Goal: Task Accomplishment & Management: Complete application form

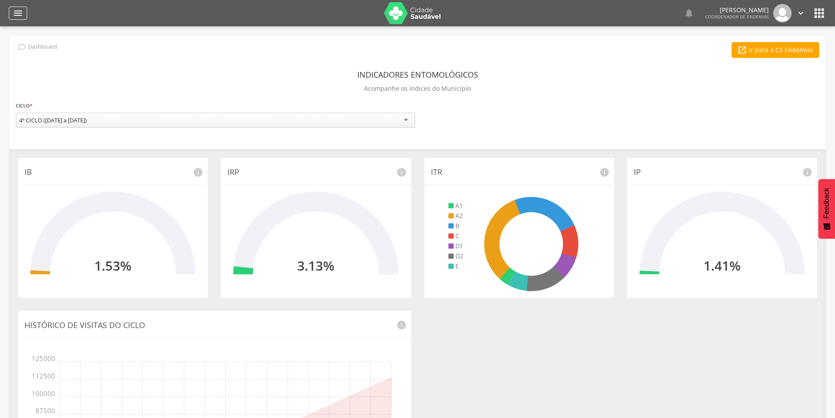
click at [21, 11] on icon "" at bounding box center [18, 13] width 11 height 11
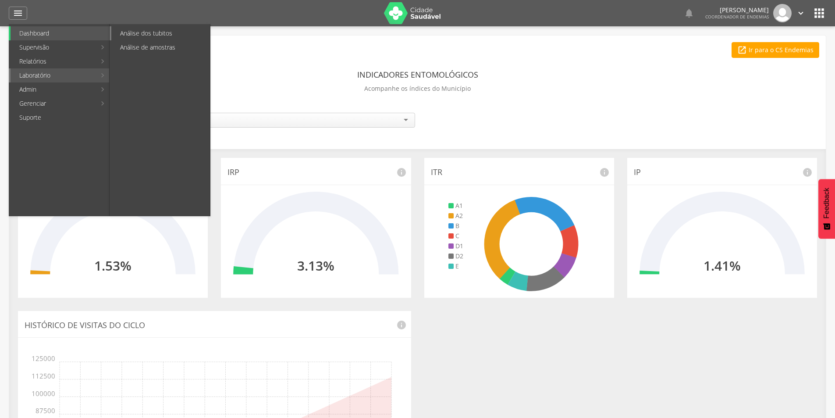
click at [138, 35] on link "Análise dos tubitos" at bounding box center [160, 33] width 99 height 14
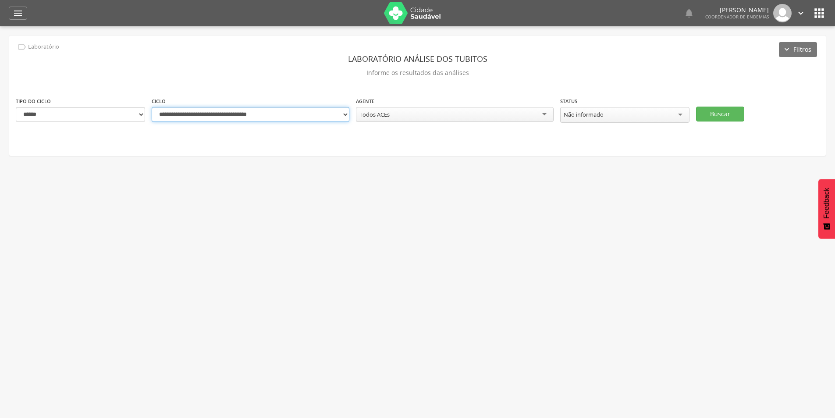
click at [343, 113] on select "**********" at bounding box center [251, 114] width 198 height 15
select select "**********"
click at [152, 107] on select "**********" at bounding box center [251, 114] width 198 height 15
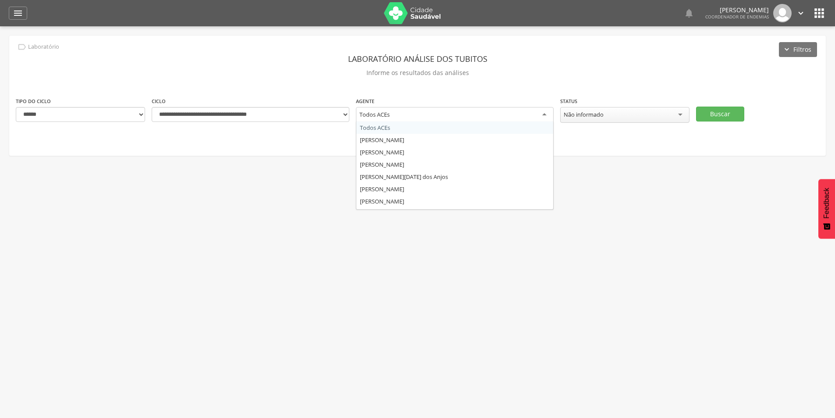
click at [544, 116] on div "Todos ACEs" at bounding box center [455, 115] width 198 height 16
click at [730, 110] on button "Buscar" at bounding box center [720, 114] width 48 height 15
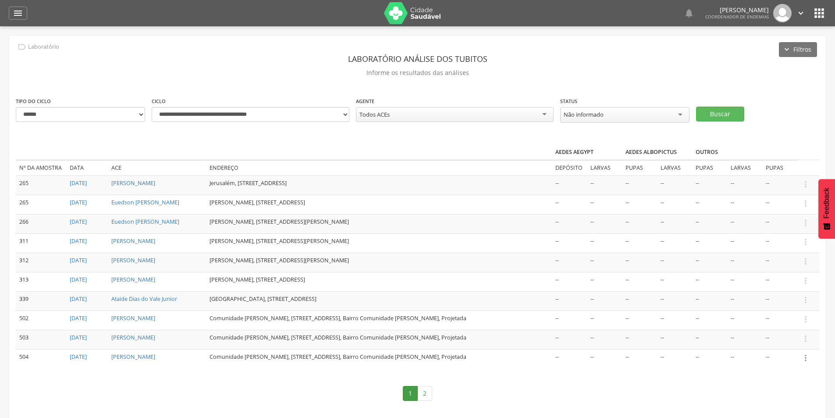
click at [805, 357] on icon "" at bounding box center [806, 358] width 10 height 10
click at [795, 343] on link "Informar resultado" at bounding box center [775, 343] width 69 height 11
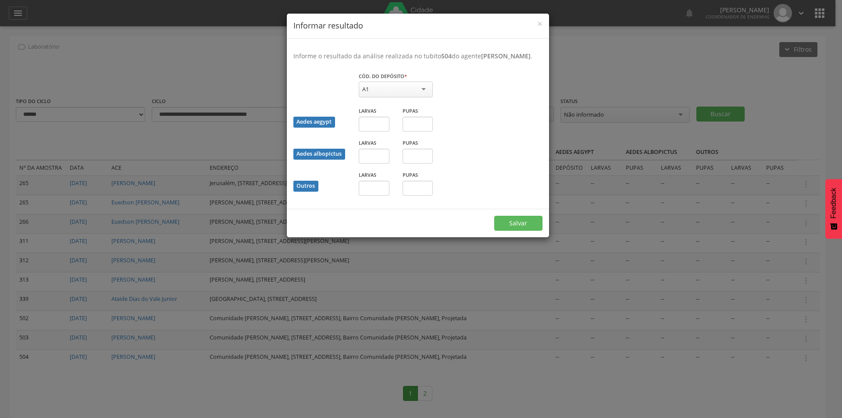
click at [423, 93] on div "A1" at bounding box center [396, 90] width 74 height 16
click at [367, 195] on input "text" at bounding box center [374, 187] width 31 height 15
type input "*"
click at [414, 195] on input "text" at bounding box center [417, 187] width 31 height 15
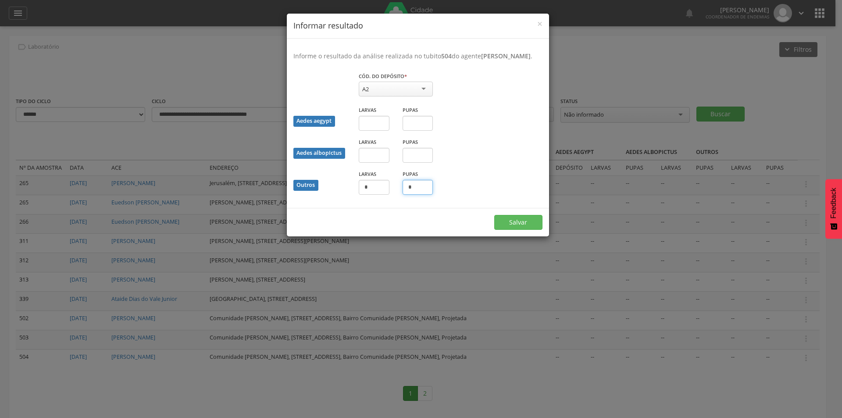
type input "*"
click at [494, 215] on button "Salvar" at bounding box center [518, 222] width 48 height 15
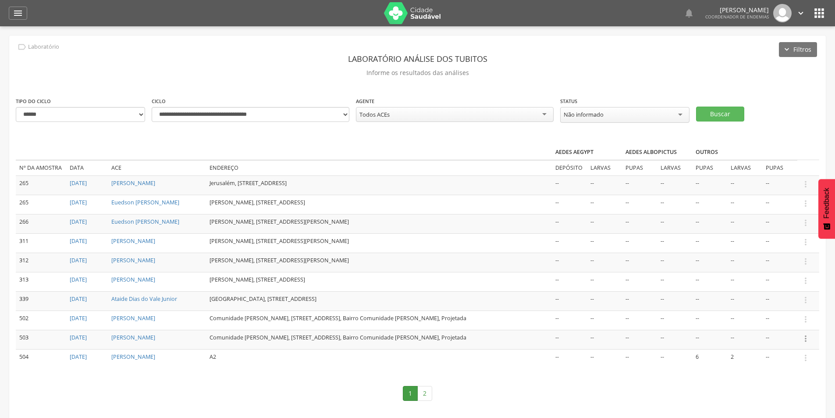
click at [807, 336] on icon "" at bounding box center [806, 339] width 10 height 10
click at [788, 321] on link "Informar resultado" at bounding box center [775, 323] width 69 height 11
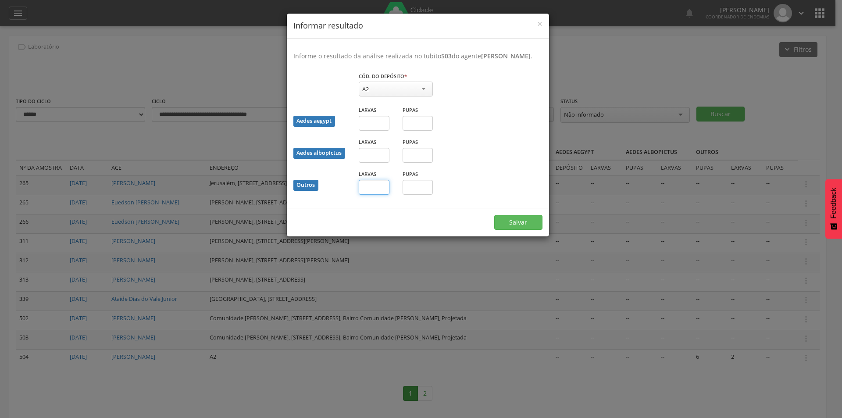
click at [366, 195] on input "text" at bounding box center [374, 187] width 31 height 15
type input "*"
click at [520, 225] on button "Salvar" at bounding box center [518, 222] width 48 height 15
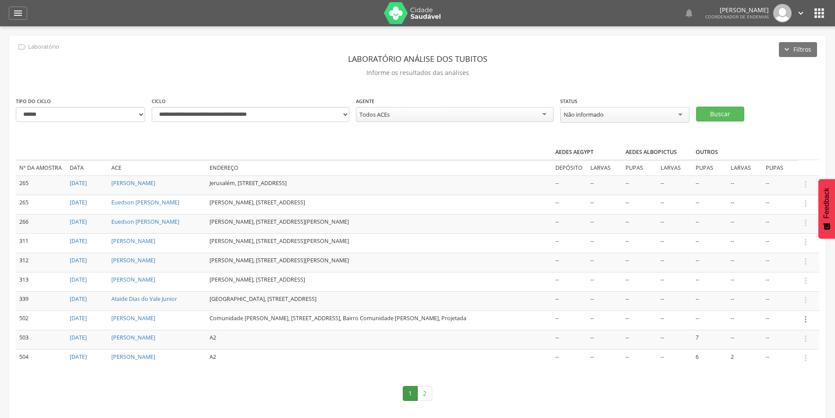
click at [805, 315] on icon "" at bounding box center [806, 319] width 10 height 10
click at [784, 300] on link "Informar resultado" at bounding box center [775, 304] width 69 height 11
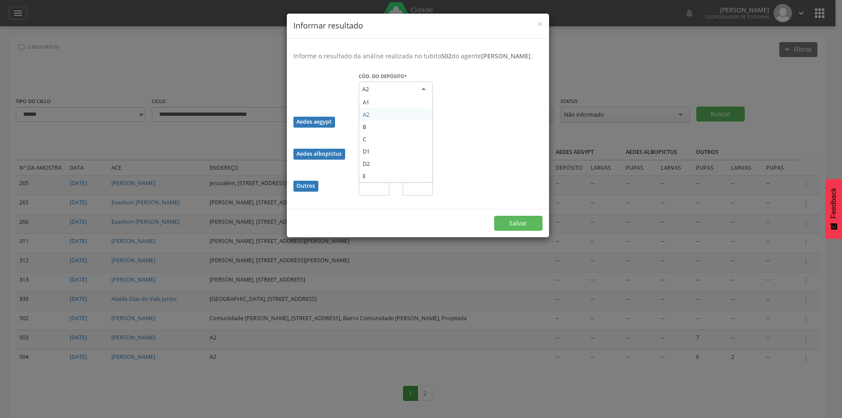
click at [404, 94] on div "A2" at bounding box center [396, 90] width 74 height 16
click at [380, 195] on input "text" at bounding box center [374, 187] width 31 height 15
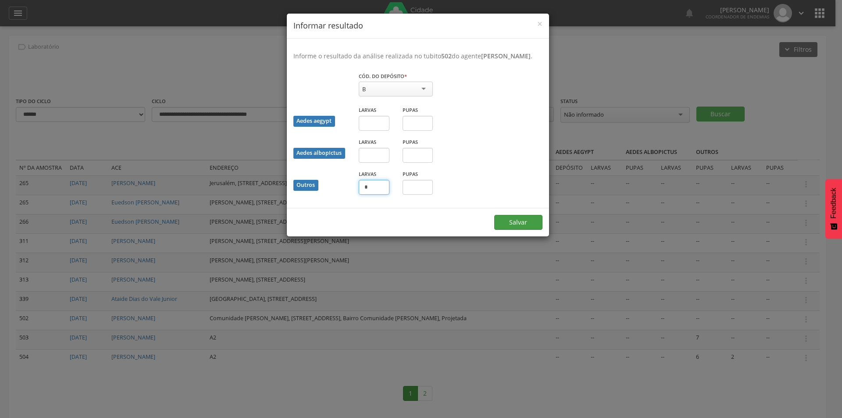
type input "*"
click at [528, 226] on button "Salvar" at bounding box center [518, 222] width 48 height 15
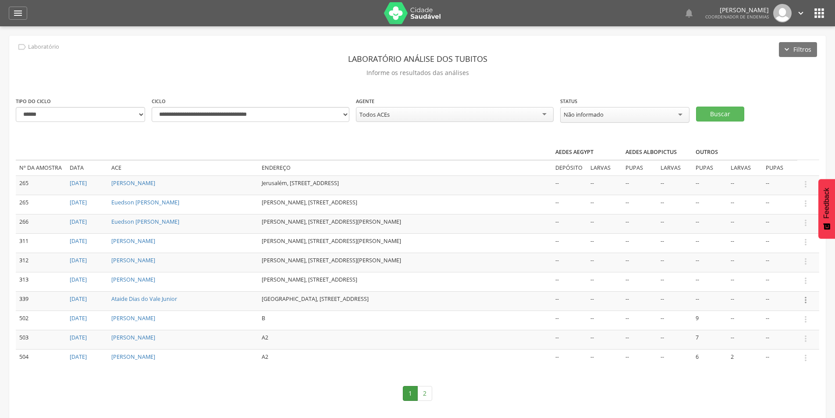
click at [808, 296] on icon "" at bounding box center [806, 300] width 10 height 10
click at [789, 282] on link "Informar resultado" at bounding box center [775, 285] width 69 height 11
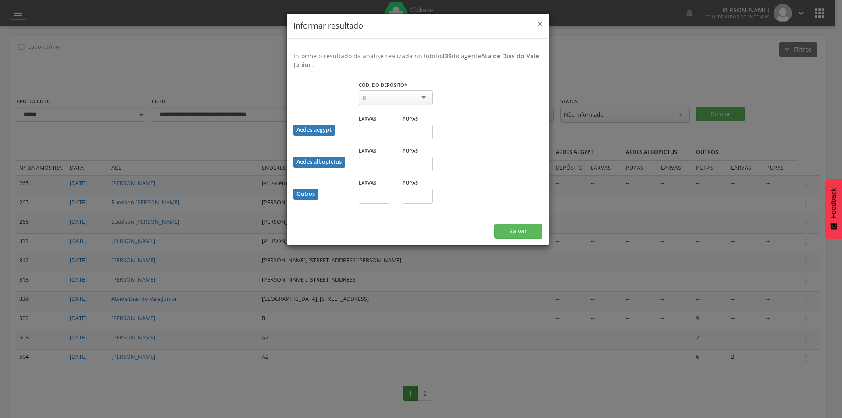
click at [540, 21] on span "×" at bounding box center [539, 24] width 5 height 12
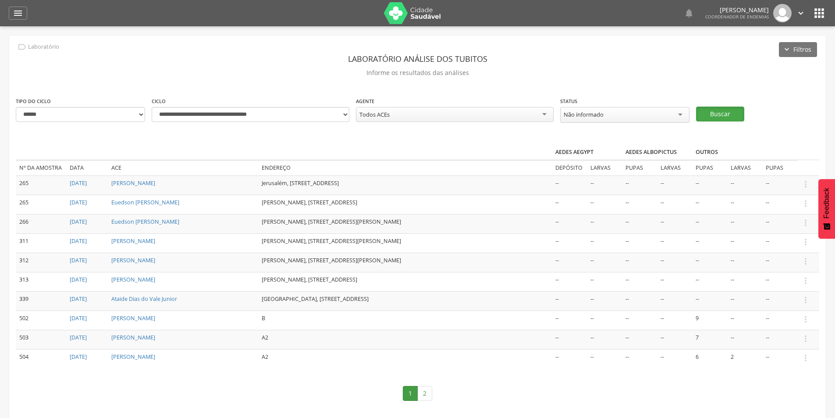
click at [708, 112] on button "Buscar" at bounding box center [720, 114] width 48 height 15
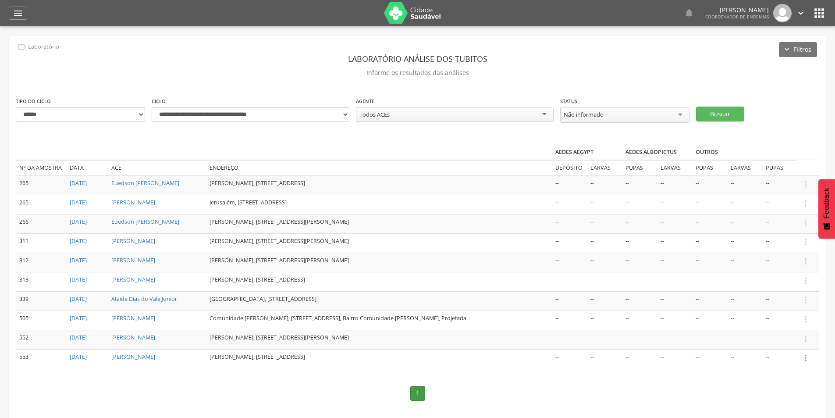
click at [805, 355] on icon "" at bounding box center [806, 358] width 10 height 10
click at [792, 342] on link "Informar resultado" at bounding box center [775, 343] width 69 height 11
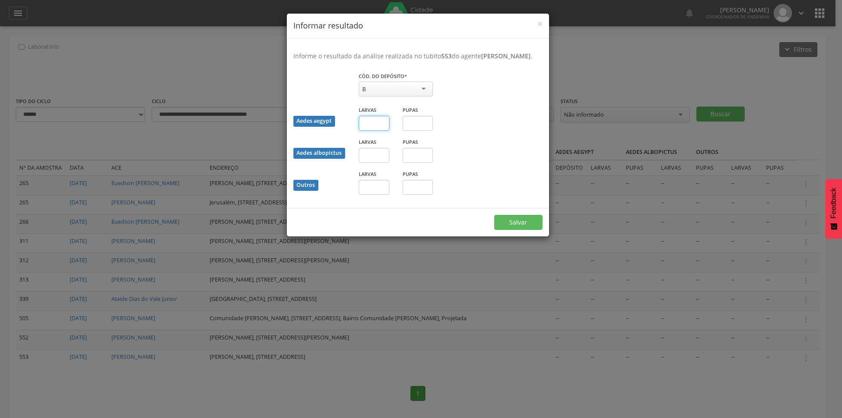
click at [374, 128] on input "text" at bounding box center [374, 123] width 31 height 15
type input "*"
click at [507, 226] on button "Salvar" at bounding box center [518, 222] width 48 height 15
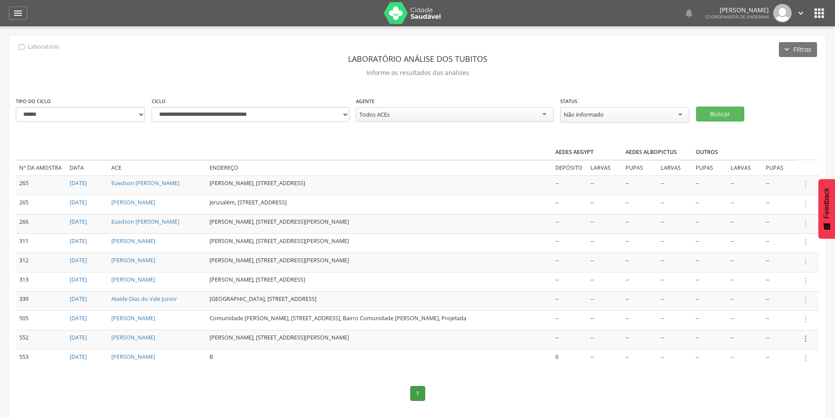
click at [806, 335] on icon "" at bounding box center [806, 339] width 10 height 10
click at [791, 319] on link "Informar resultado" at bounding box center [775, 323] width 69 height 11
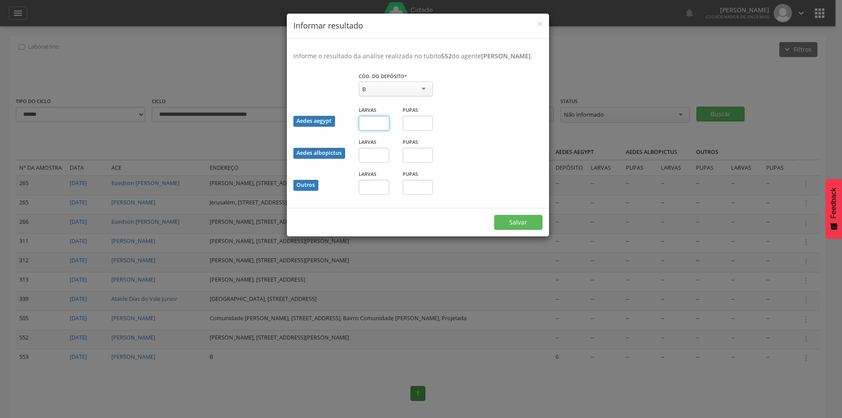
click at [374, 130] on input "text" at bounding box center [374, 123] width 31 height 15
type input "*"
click at [412, 128] on input "text" at bounding box center [417, 123] width 31 height 15
type input "*"
click at [533, 230] on button "Salvar" at bounding box center [518, 222] width 48 height 15
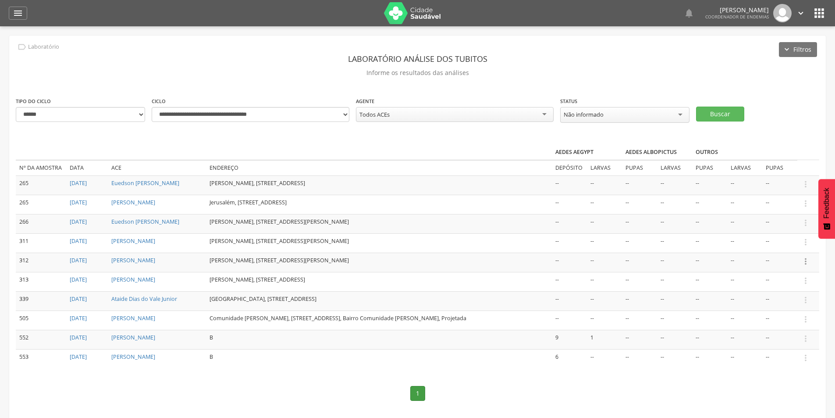
click at [801, 256] on icon "" at bounding box center [806, 261] width 10 height 10
click at [789, 245] on link "Informar resultado" at bounding box center [775, 246] width 69 height 11
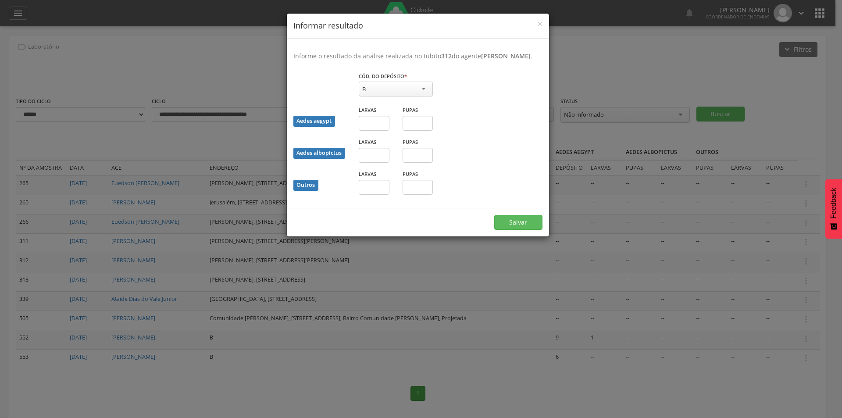
click at [397, 96] on div "B" at bounding box center [396, 89] width 74 height 15
click at [379, 131] on input "text" at bounding box center [374, 123] width 31 height 15
type input "*"
click at [521, 230] on button "Salvar" at bounding box center [518, 222] width 48 height 15
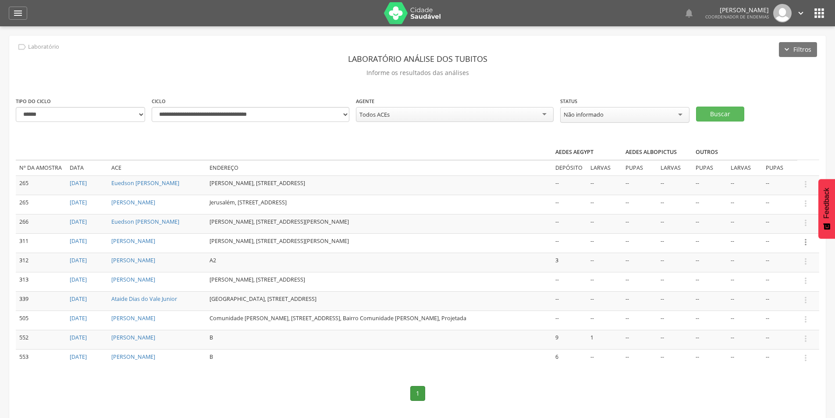
click at [806, 241] on icon "" at bounding box center [806, 242] width 10 height 10
click at [799, 227] on link "Informar resultado" at bounding box center [775, 227] width 69 height 11
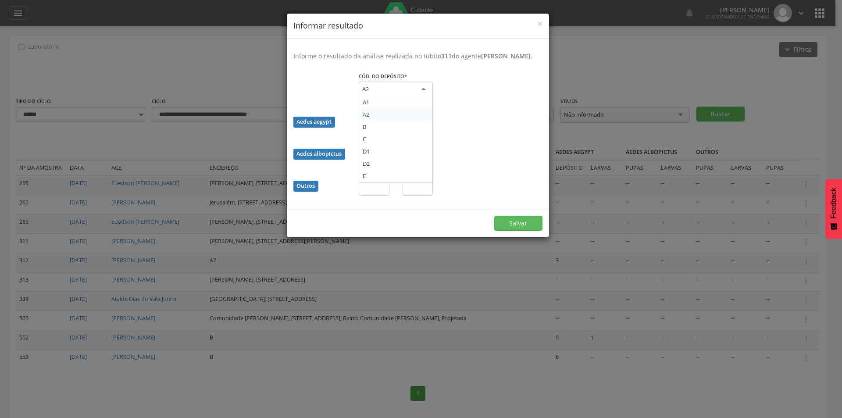
click at [404, 94] on div "A2" at bounding box center [396, 90] width 74 height 16
drag, startPoint x: 404, startPoint y: 94, endPoint x: 394, endPoint y: 99, distance: 11.0
click at [404, 94] on div "A2" at bounding box center [396, 90] width 74 height 16
click at [379, 131] on input "text" at bounding box center [374, 123] width 31 height 15
click at [371, 131] on input "text" at bounding box center [374, 123] width 31 height 15
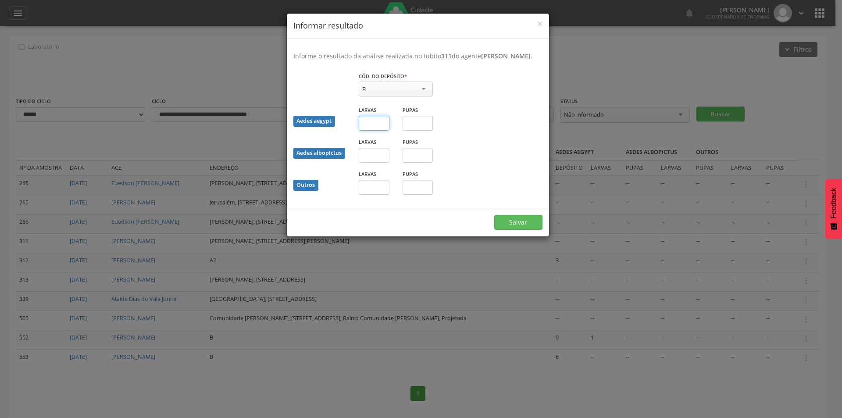
click at [371, 131] on input "text" at bounding box center [374, 123] width 31 height 15
type input "*"
click at [374, 195] on input "text" at bounding box center [374, 187] width 31 height 15
click at [517, 226] on button "Salvar" at bounding box center [518, 222] width 48 height 15
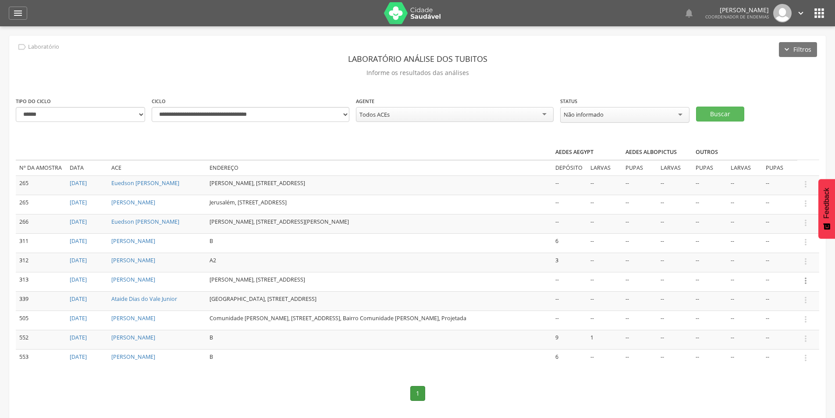
click at [804, 277] on icon "" at bounding box center [806, 281] width 10 height 10
click at [787, 266] on link "Informar resultado" at bounding box center [775, 265] width 69 height 11
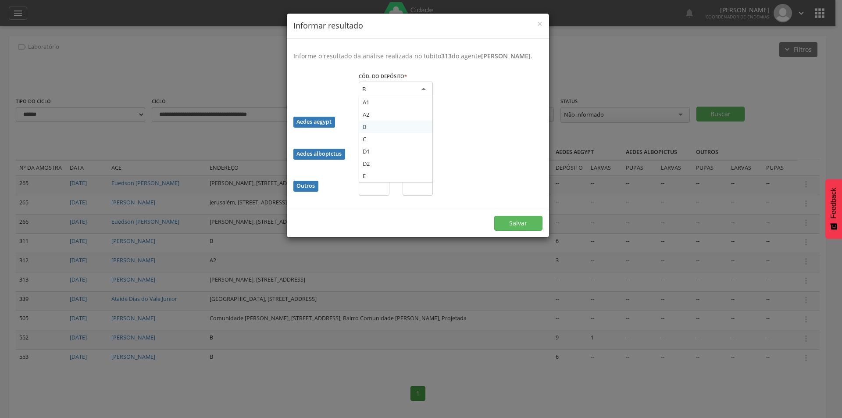
click at [422, 92] on div "B" at bounding box center [396, 90] width 74 height 16
click at [383, 131] on input "text" at bounding box center [374, 123] width 31 height 15
type input "*"
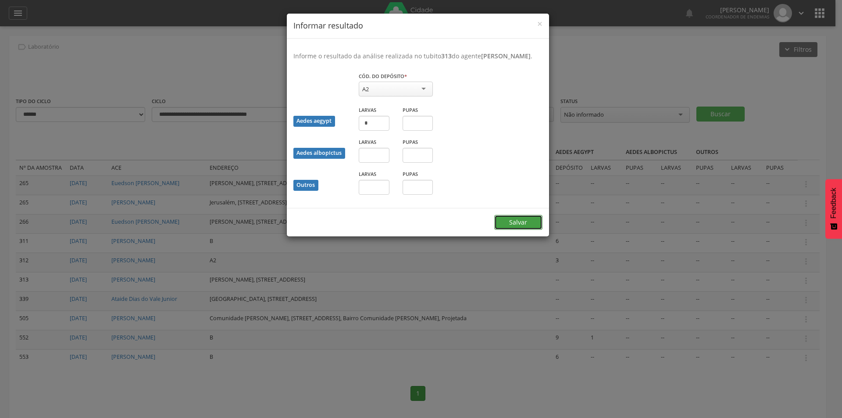
click at [513, 230] on button "Salvar" at bounding box center [518, 222] width 48 height 15
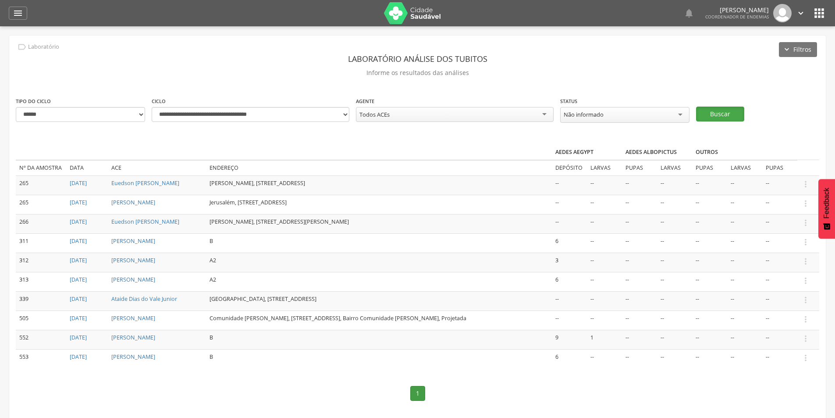
click at [728, 113] on button "Buscar" at bounding box center [720, 114] width 48 height 15
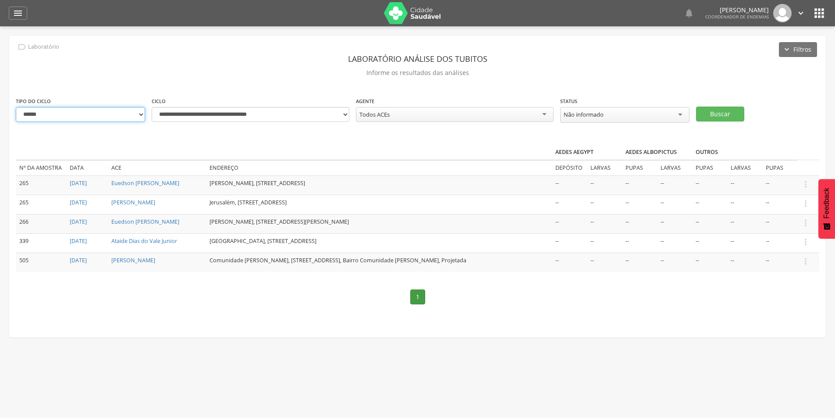
click at [142, 117] on select "**********" at bounding box center [80, 114] width 129 height 15
select select "*"
click at [16, 107] on select "**********" at bounding box center [80, 114] width 129 height 15
click at [344, 115] on select "**********" at bounding box center [251, 114] width 198 height 15
select select "**********"
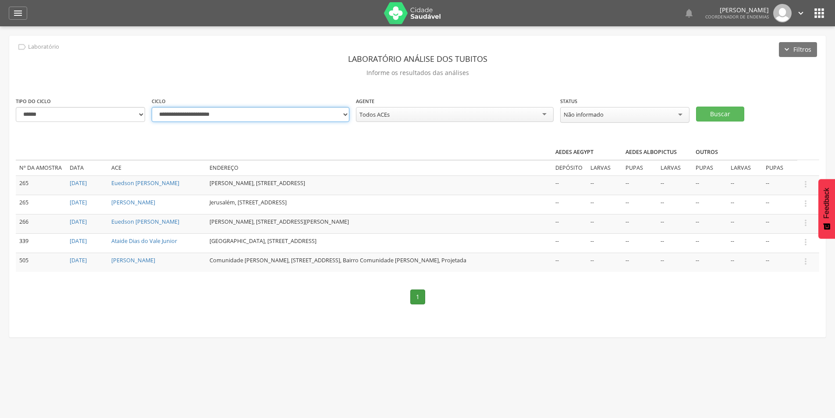
click at [152, 107] on select "**********" at bounding box center [251, 114] width 198 height 15
click at [703, 109] on button "Buscar" at bounding box center [720, 114] width 48 height 15
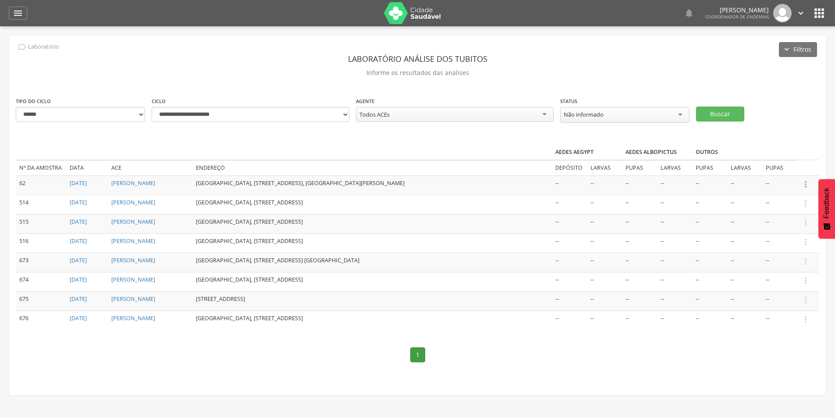
click at [806, 184] on icon "" at bounding box center [806, 184] width 10 height 10
click at [784, 165] on link "Informar resultado" at bounding box center [775, 169] width 69 height 11
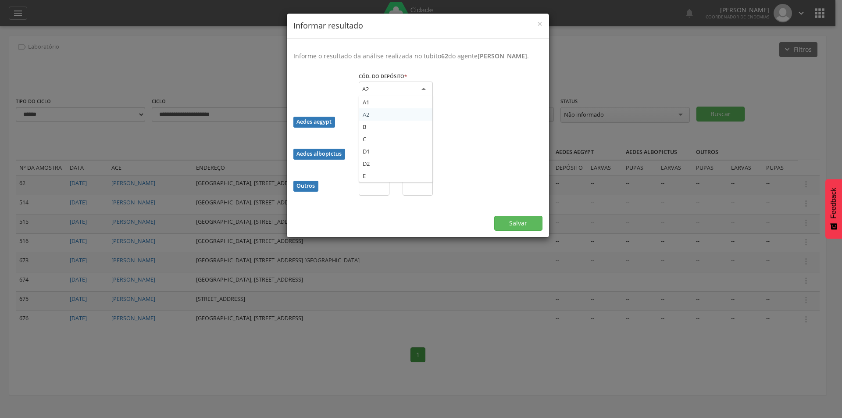
click at [419, 97] on div "A2" at bounding box center [396, 90] width 74 height 16
click at [377, 131] on input "text" at bounding box center [374, 123] width 31 height 15
type input "*"
click at [520, 230] on button "Salvar" at bounding box center [518, 222] width 48 height 15
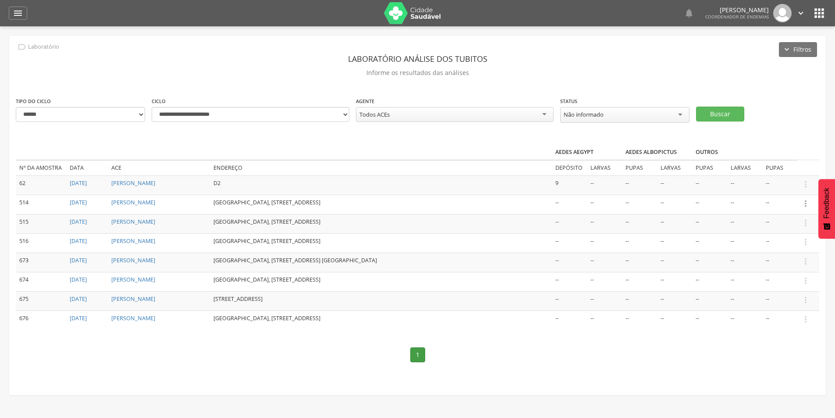
click at [807, 201] on icon "" at bounding box center [806, 204] width 10 height 10
click at [779, 186] on link "Informar resultado" at bounding box center [775, 188] width 69 height 11
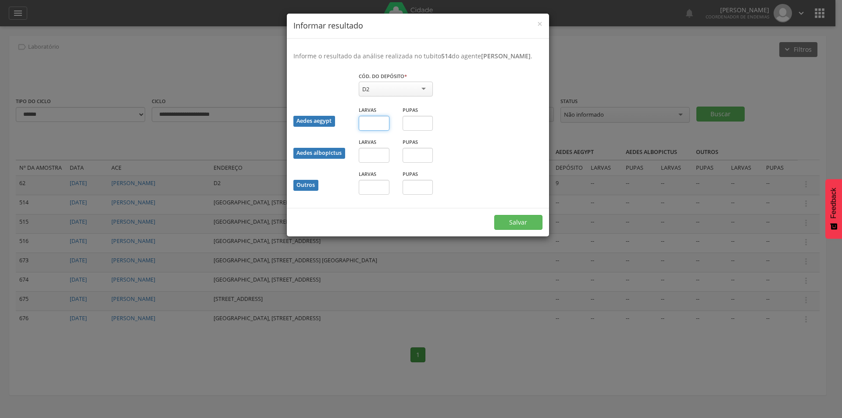
click at [380, 131] on input "text" at bounding box center [374, 123] width 31 height 15
type input "*"
click at [419, 131] on input "text" at bounding box center [417, 123] width 31 height 15
type input "*"
click at [494, 215] on button "Salvar" at bounding box center [518, 222] width 48 height 15
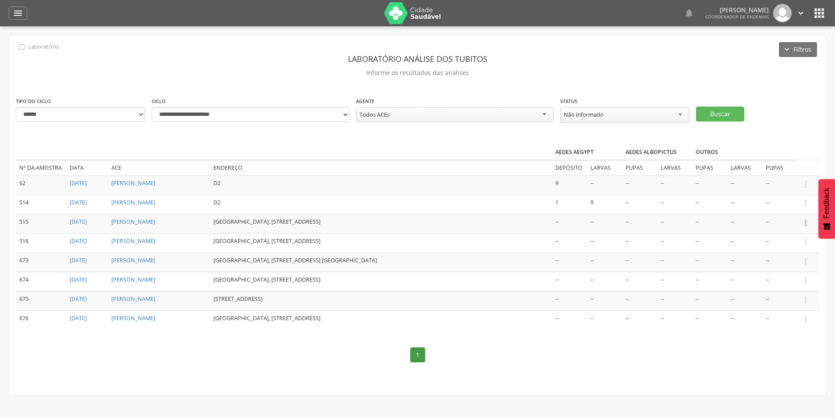
click at [807, 222] on icon "" at bounding box center [806, 223] width 10 height 10
click at [787, 208] on link "Informar resultado" at bounding box center [775, 208] width 69 height 11
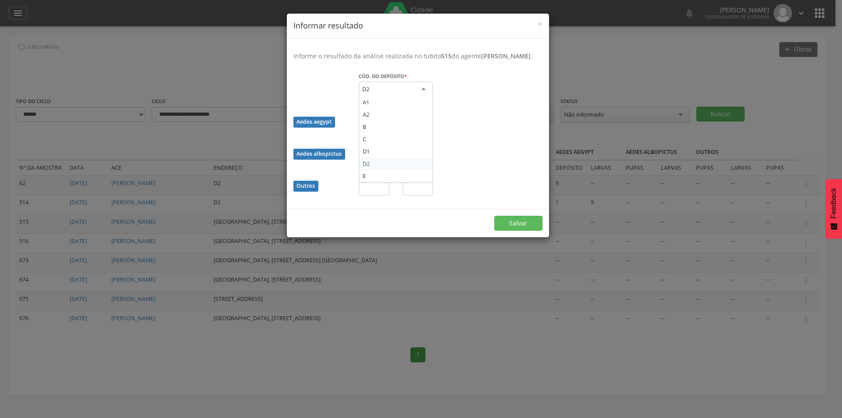
drag, startPoint x: 416, startPoint y: 92, endPoint x: 410, endPoint y: 105, distance: 14.1
click at [416, 94] on div "D2" at bounding box center [396, 90] width 74 height 16
click at [405, 131] on input "text" at bounding box center [417, 124] width 31 height 15
click at [380, 131] on input "text" at bounding box center [374, 123] width 31 height 15
type input "**"
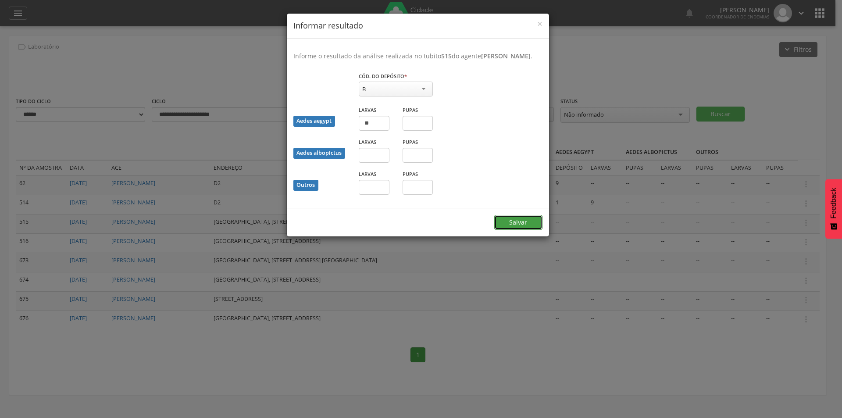
click at [516, 227] on button "Salvar" at bounding box center [518, 222] width 48 height 15
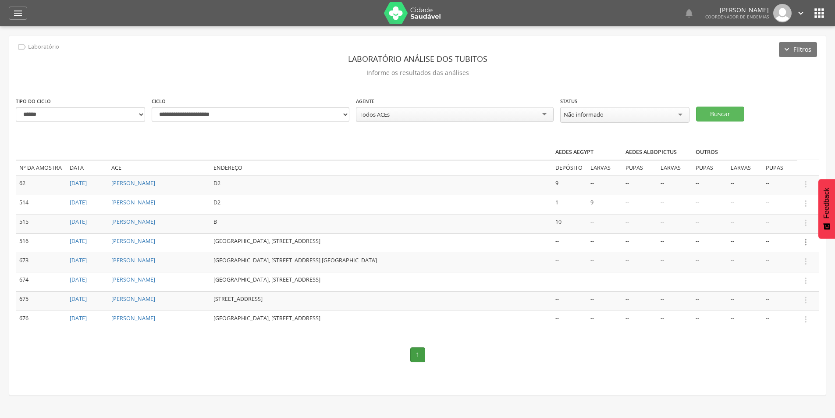
click at [808, 239] on icon "" at bounding box center [806, 242] width 10 height 10
click at [778, 225] on link "Informar resultado" at bounding box center [775, 227] width 69 height 11
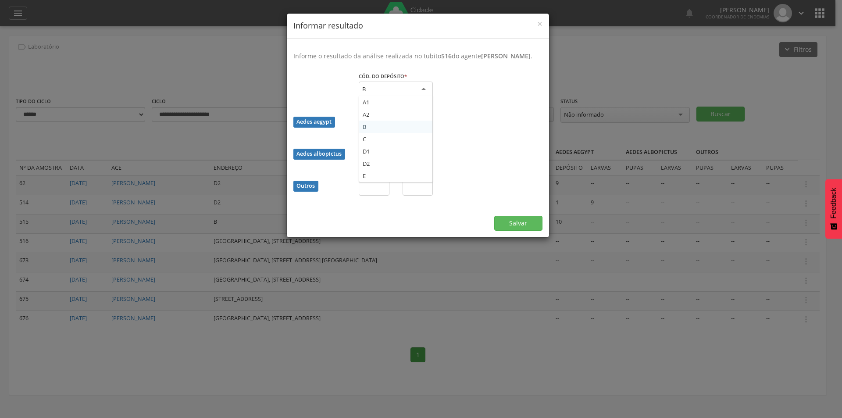
click at [421, 93] on div "B" at bounding box center [396, 90] width 74 height 16
click at [399, 118] on div "Pupas" at bounding box center [418, 121] width 44 height 32
click at [377, 131] on input "text" at bounding box center [374, 123] width 31 height 15
type input "*"
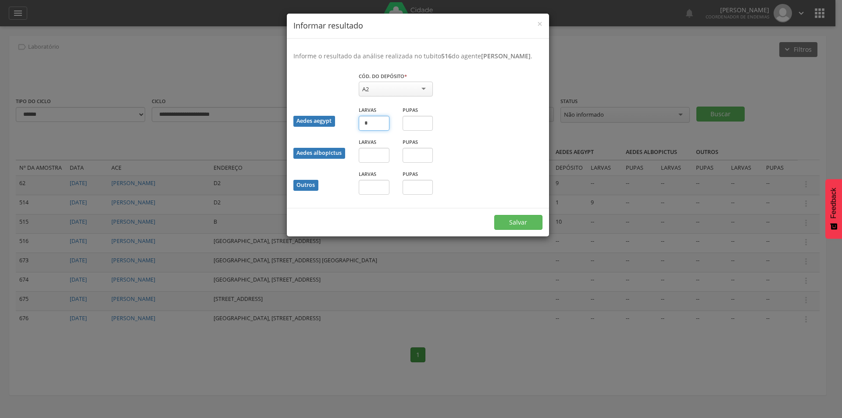
click at [494, 215] on button "Salvar" at bounding box center [518, 222] width 48 height 15
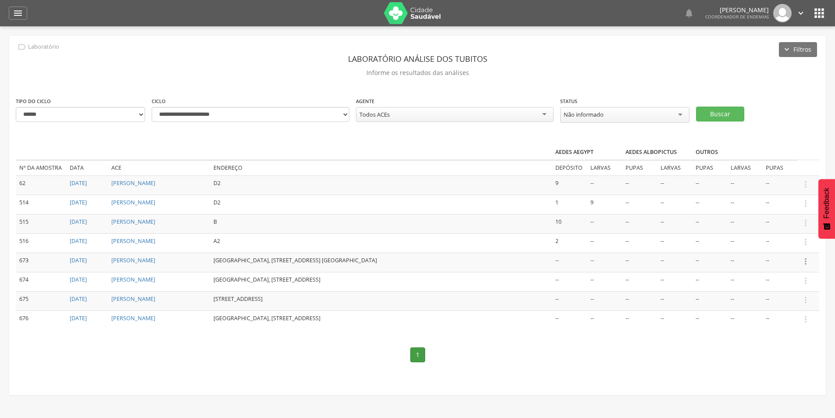
click at [806, 258] on icon "" at bounding box center [806, 261] width 10 height 10
click at [778, 244] on link "Informar resultado" at bounding box center [775, 246] width 69 height 11
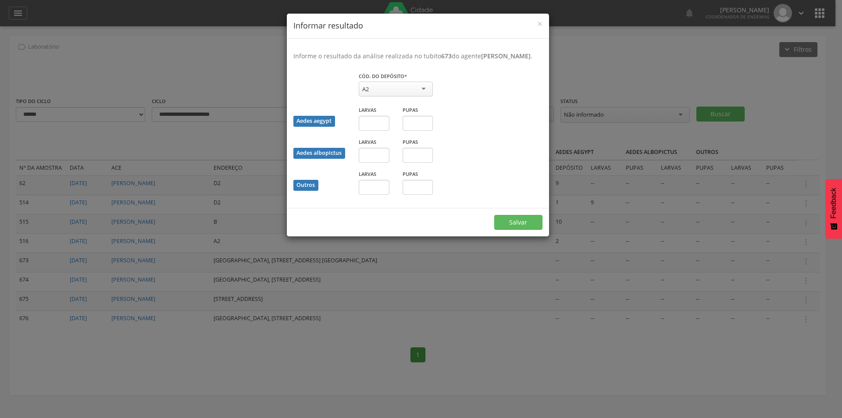
click at [412, 95] on div "A2" at bounding box center [396, 89] width 74 height 15
drag, startPoint x: 412, startPoint y: 95, endPoint x: 408, endPoint y: 99, distance: 5.9
click at [412, 95] on div "A2" at bounding box center [396, 90] width 74 height 16
click at [379, 195] on input "text" at bounding box center [374, 187] width 31 height 15
type input "*"
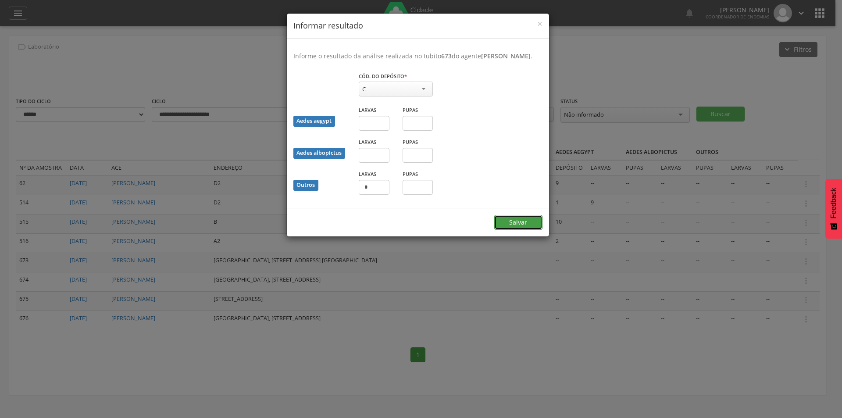
click at [516, 230] on button "Salvar" at bounding box center [518, 222] width 48 height 15
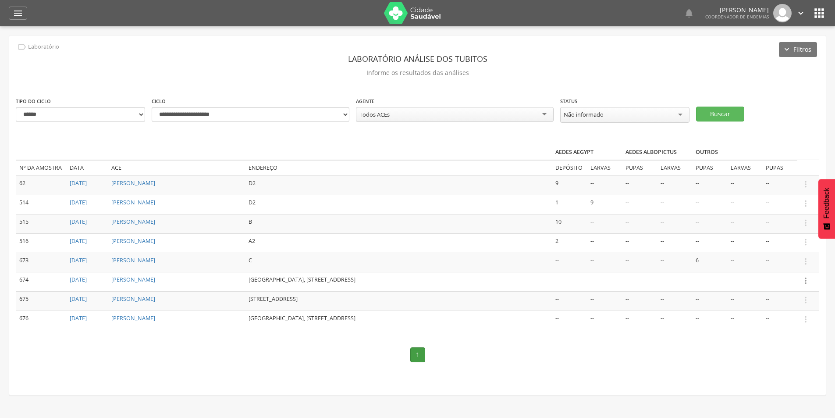
click at [805, 280] on icon "" at bounding box center [806, 281] width 10 height 10
click at [777, 263] on link "Informar resultado" at bounding box center [775, 265] width 69 height 11
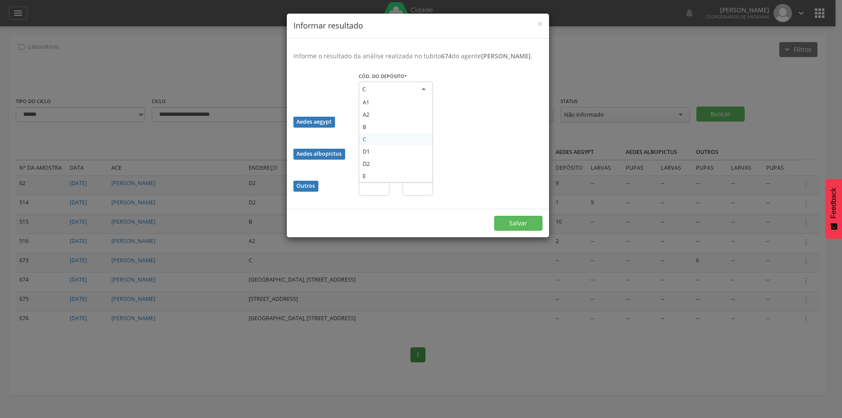
drag, startPoint x: 403, startPoint y: 92, endPoint x: 400, endPoint y: 105, distance: 13.1
click at [403, 94] on div "C" at bounding box center [396, 90] width 74 height 16
click at [403, 97] on div "C" at bounding box center [396, 90] width 74 height 16
click at [372, 195] on input "text" at bounding box center [374, 187] width 31 height 15
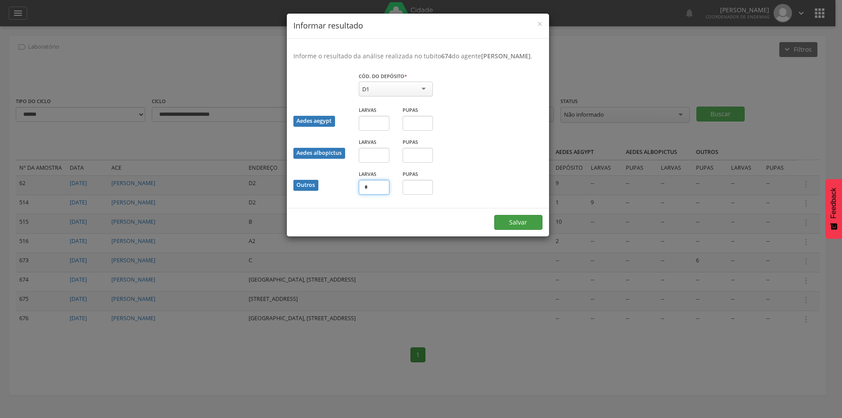
type input "*"
click at [521, 230] on button "Salvar" at bounding box center [518, 222] width 48 height 15
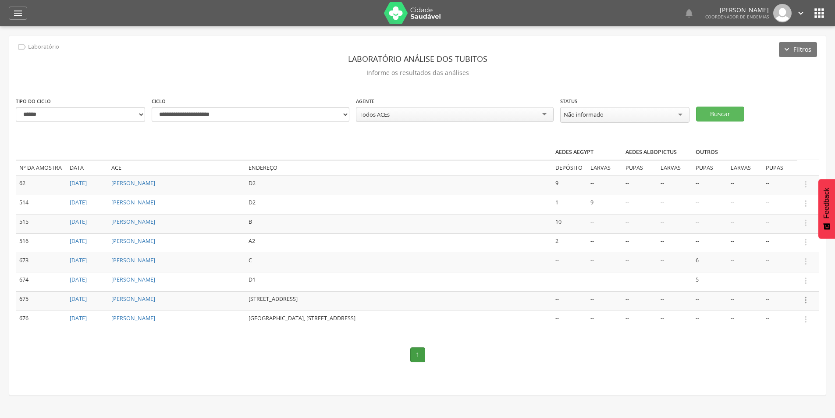
click at [806, 298] on icon "" at bounding box center [806, 300] width 10 height 10
click at [782, 281] on link "Informar resultado" at bounding box center [775, 285] width 69 height 11
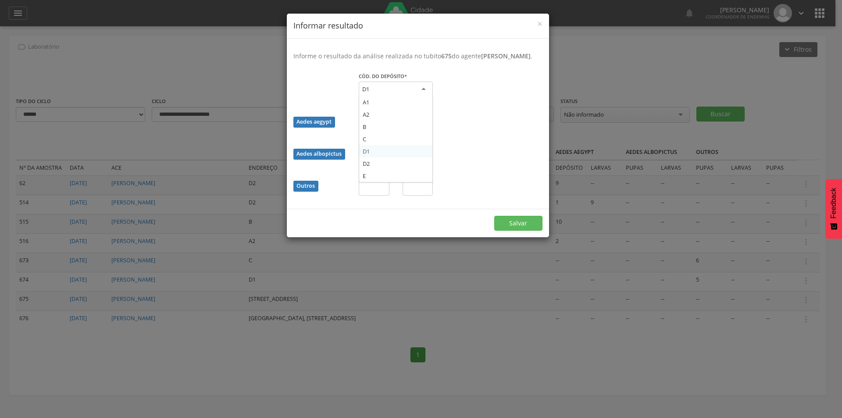
click at [417, 96] on div "D1" at bounding box center [396, 90] width 74 height 16
click at [373, 131] on input "text" at bounding box center [374, 123] width 31 height 15
type input "*"
click at [370, 195] on input "text" at bounding box center [374, 187] width 31 height 15
type input "*"
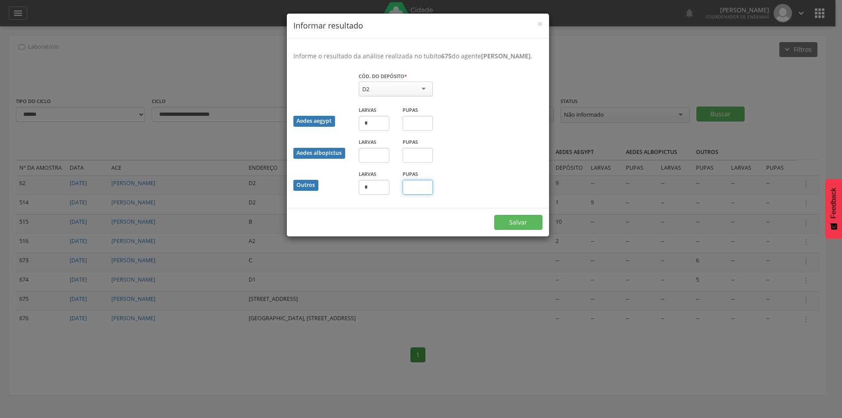
click at [422, 195] on input "text" at bounding box center [417, 187] width 31 height 15
type input "*"
click at [525, 227] on button "Salvar" at bounding box center [518, 222] width 48 height 15
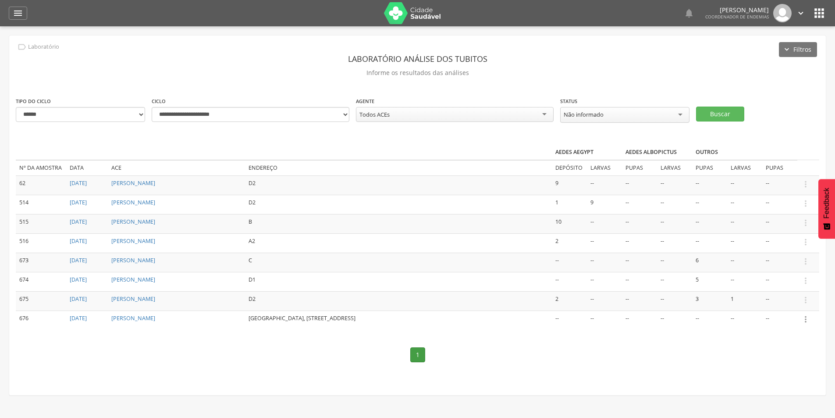
click at [805, 318] on icon "" at bounding box center [806, 319] width 10 height 10
click at [780, 299] on link "Informar resultado" at bounding box center [775, 304] width 69 height 11
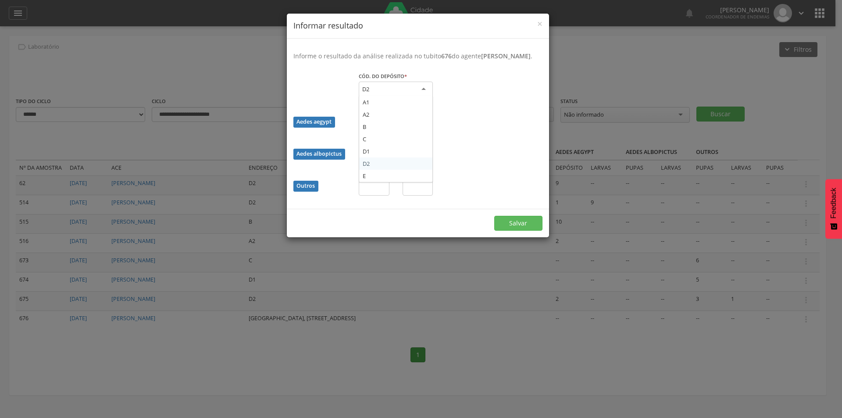
click at [417, 92] on div "D2" at bounding box center [396, 90] width 74 height 16
click at [374, 131] on input "text" at bounding box center [374, 123] width 31 height 15
type input "*"
click at [494, 215] on button "Salvar" at bounding box center [518, 222] width 48 height 15
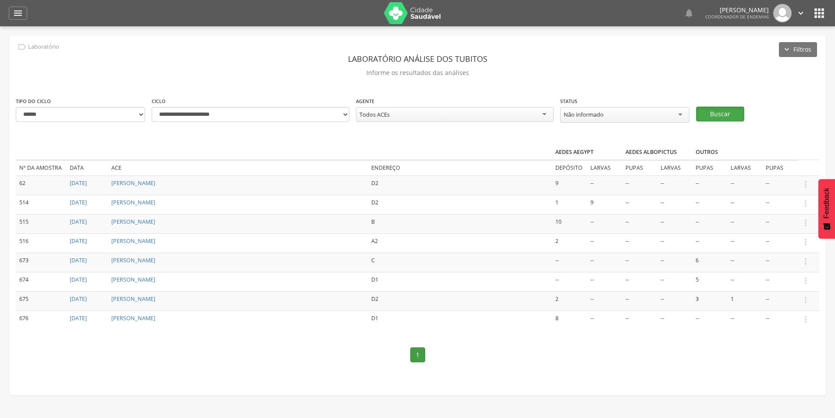
click at [717, 110] on button "Buscar" at bounding box center [720, 114] width 48 height 15
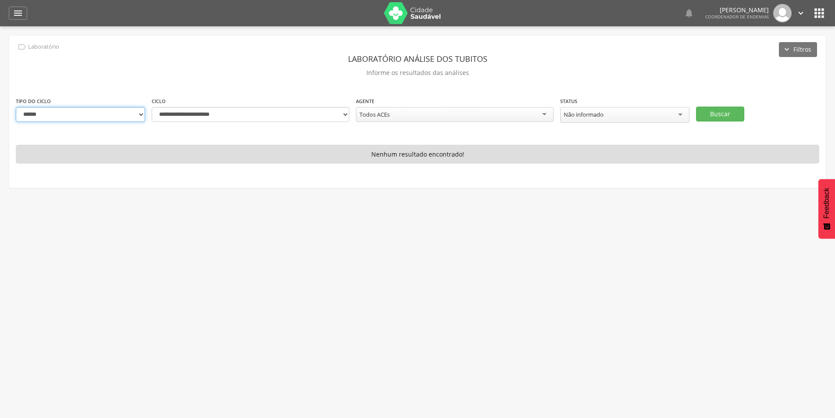
click at [136, 114] on select "**********" at bounding box center [80, 114] width 129 height 15
select select "*"
click at [16, 107] on select "**********" at bounding box center [80, 114] width 129 height 15
click at [343, 114] on select "**********" at bounding box center [251, 114] width 198 height 15
select select "**********"
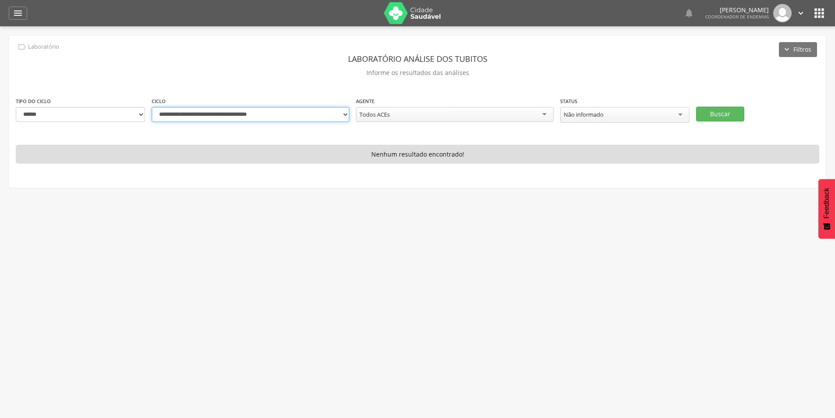
click at [152, 107] on select "**********" at bounding box center [251, 114] width 198 height 15
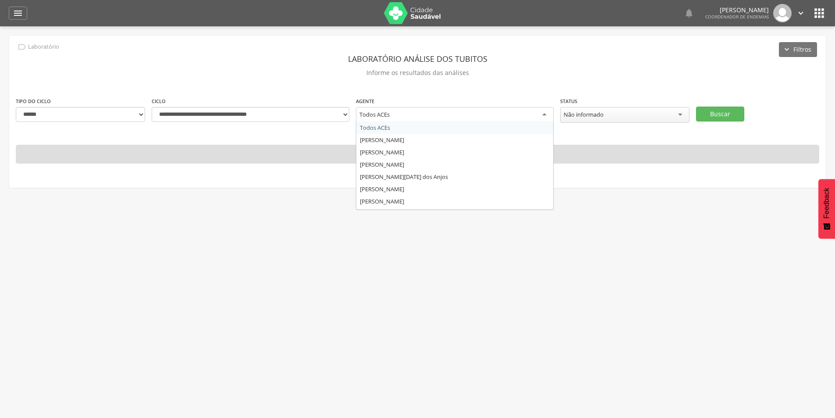
click at [393, 108] on div "Todos ACEs" at bounding box center [455, 115] width 198 height 16
type input "***"
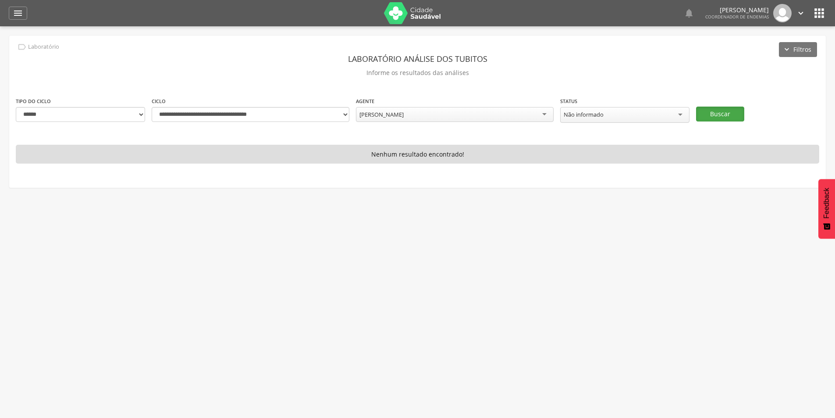
click at [714, 107] on button "Buscar" at bounding box center [720, 114] width 48 height 15
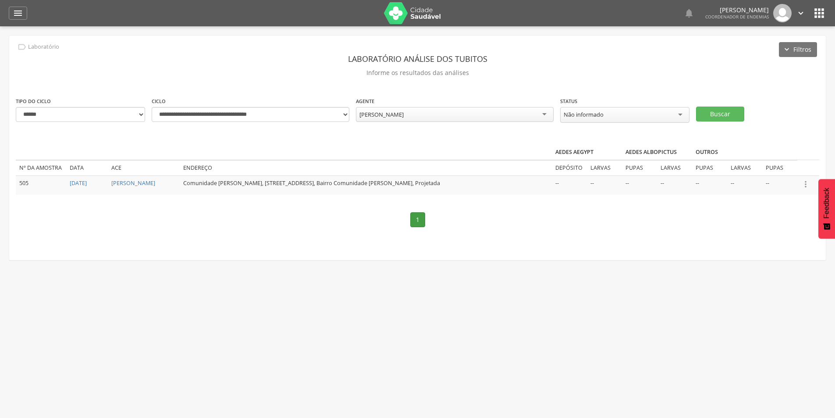
click at [805, 181] on icon "" at bounding box center [806, 184] width 10 height 10
click at [790, 166] on link "Informar resultado" at bounding box center [775, 169] width 69 height 11
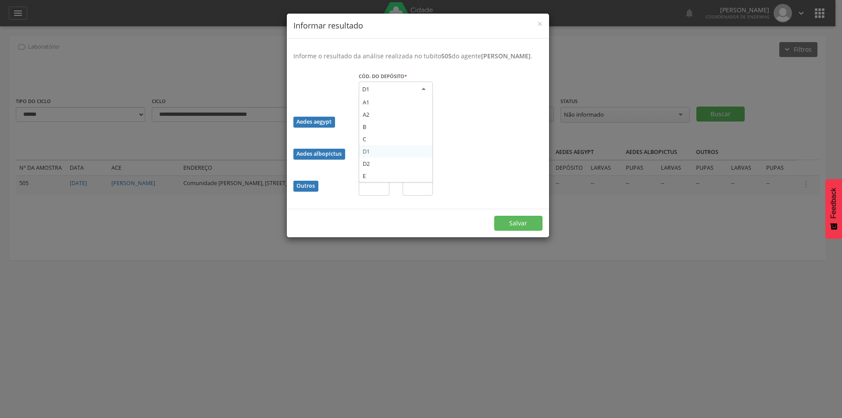
click at [387, 93] on div "D1" at bounding box center [396, 90] width 74 height 16
click at [377, 195] on input "text" at bounding box center [374, 187] width 31 height 15
type input "*"
click at [425, 195] on input "text" at bounding box center [417, 187] width 31 height 15
type input "*"
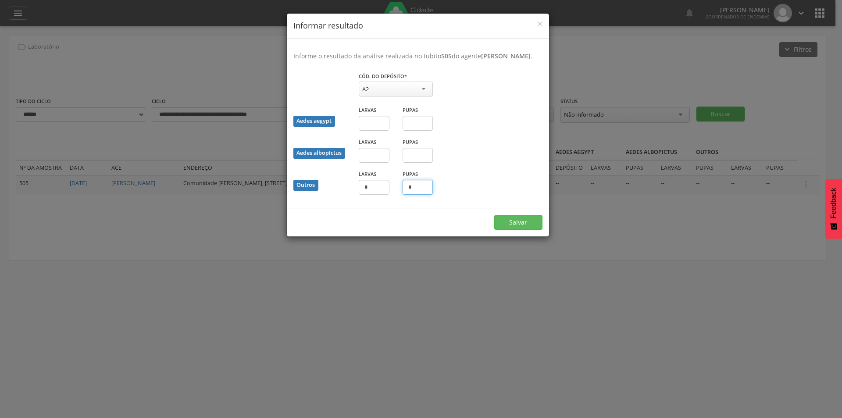
click at [494, 215] on button "Salvar" at bounding box center [518, 222] width 48 height 15
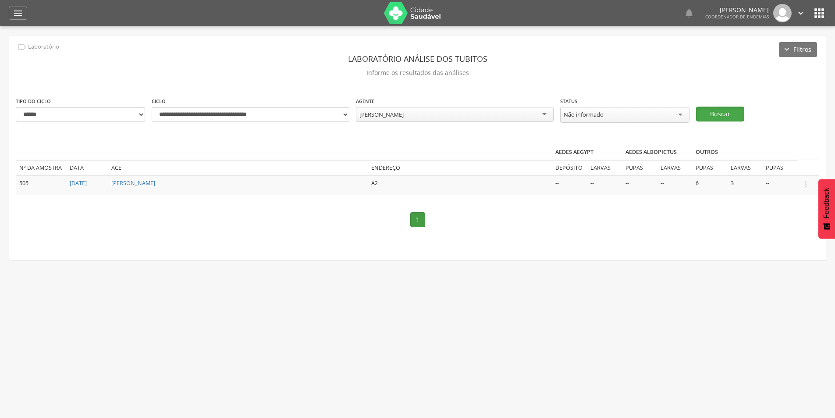
click at [721, 109] on button "Buscar" at bounding box center [720, 114] width 48 height 15
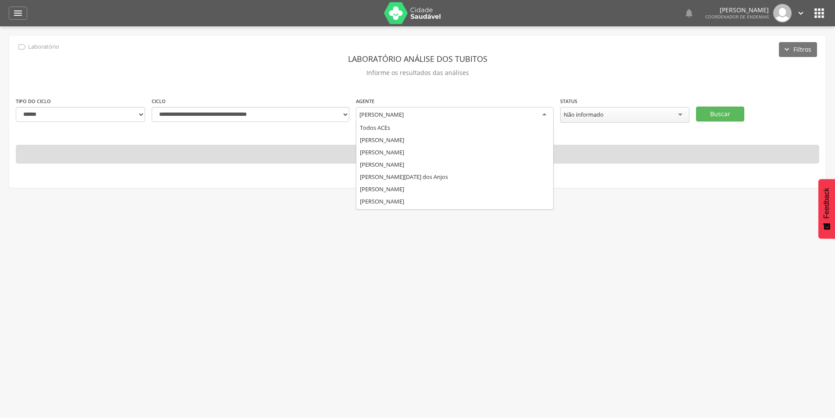
scroll to position [295, 0]
click at [456, 115] on div "[PERSON_NAME]" at bounding box center [455, 115] width 198 height 16
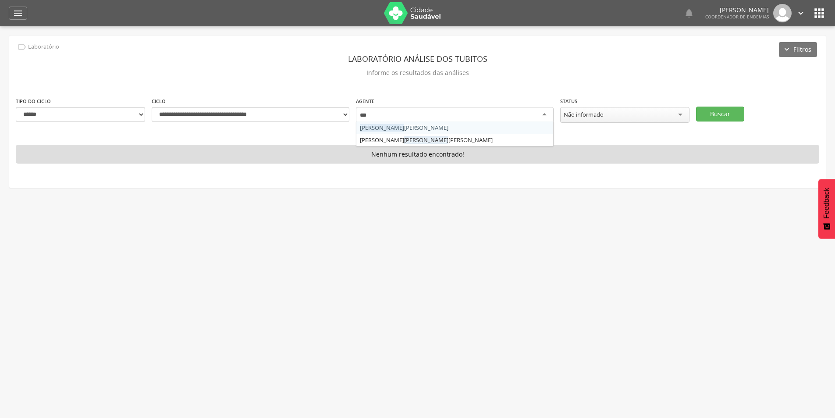
type input "****"
click at [720, 112] on button "Buscar" at bounding box center [720, 114] width 48 height 15
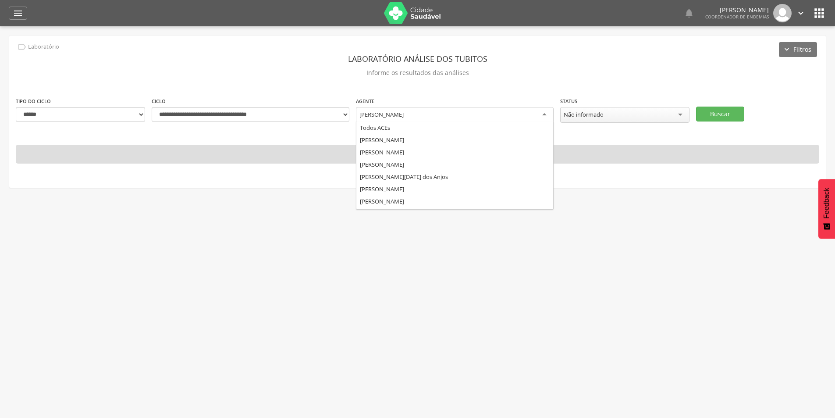
scroll to position [538, 0]
click at [470, 114] on div "[PERSON_NAME]" at bounding box center [455, 115] width 198 height 16
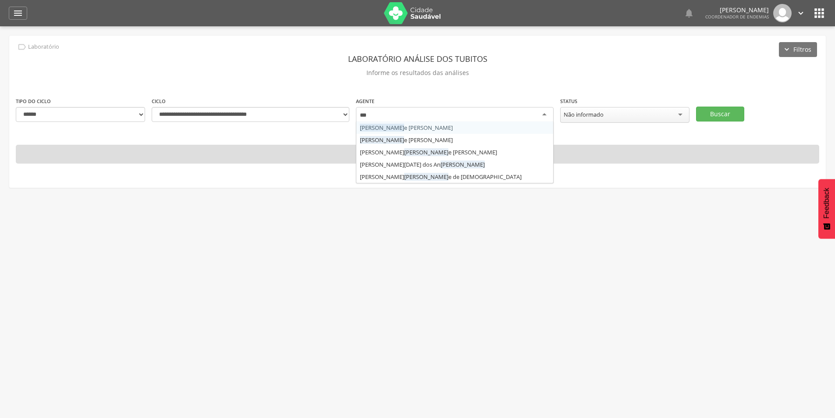
type input "****"
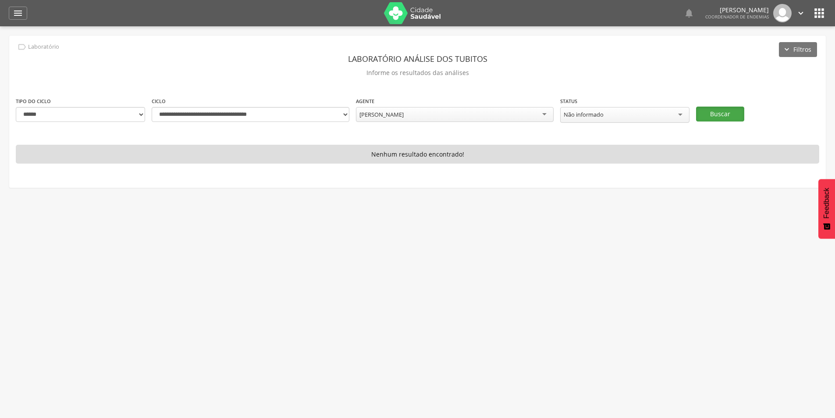
click at [728, 112] on button "Buscar" at bounding box center [720, 114] width 48 height 15
click at [438, 114] on div "[PERSON_NAME]" at bounding box center [455, 114] width 198 height 15
type input "*****"
drag, startPoint x: 435, startPoint y: 128, endPoint x: 435, endPoint y: 123, distance: 5.3
click at [716, 111] on button "Buscar" at bounding box center [720, 114] width 48 height 15
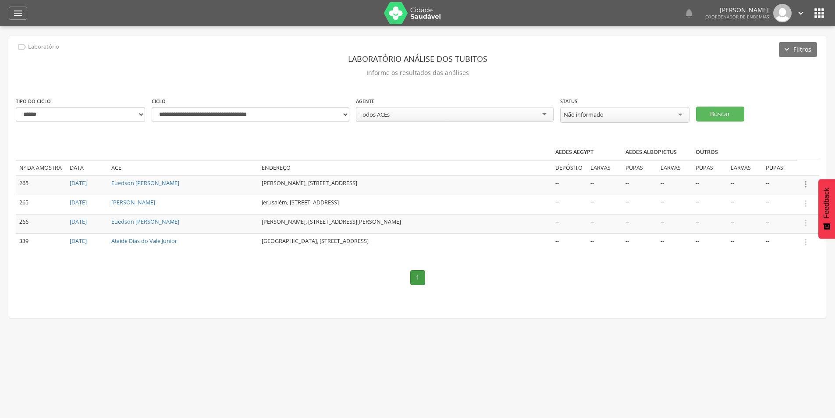
click at [805, 183] on icon "" at bounding box center [806, 184] width 10 height 10
click at [782, 165] on link "Informar resultado" at bounding box center [775, 169] width 69 height 11
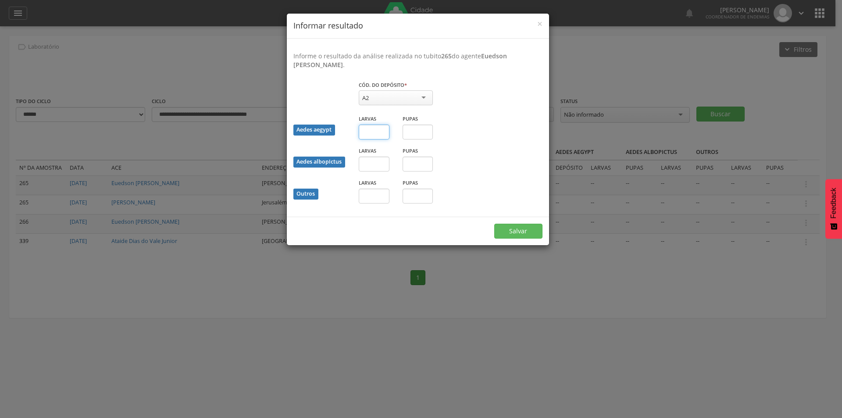
click at [380, 131] on input "text" at bounding box center [374, 131] width 31 height 15
type input "*"
click at [522, 229] on button "Salvar" at bounding box center [518, 231] width 48 height 15
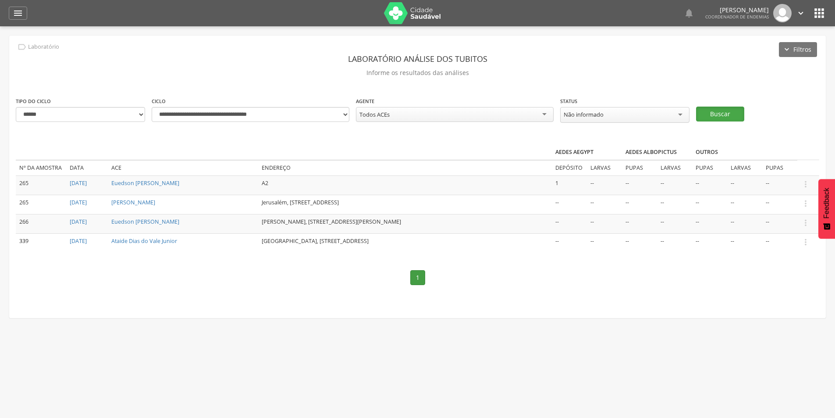
click at [706, 108] on button "Buscar" at bounding box center [720, 114] width 48 height 15
